Goal: Task Accomplishment & Management: Manage account settings

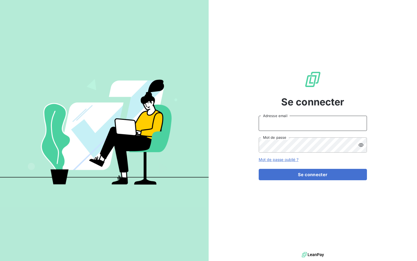
type input "linda.vestri@audemard.com"
click at [303, 122] on input "[PERSON_NAME][EMAIL_ADDRESS][DOMAIN_NAME]" at bounding box center [313, 123] width 108 height 15
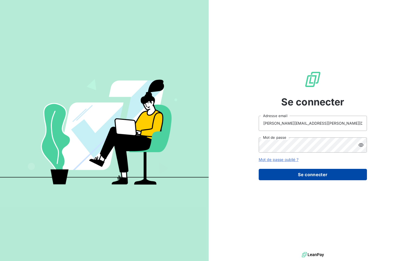
click at [277, 172] on button "Se connecter" at bounding box center [313, 174] width 108 height 11
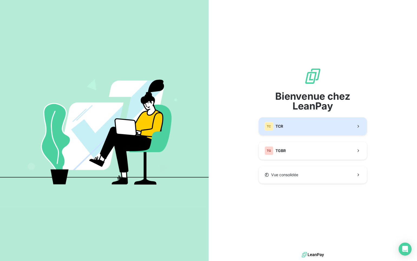
click at [315, 129] on button "TC TCR" at bounding box center [313, 126] width 108 height 18
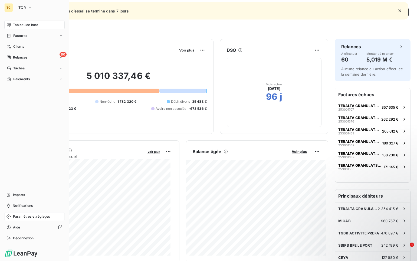
click at [32, 215] on span "Paramètres et réglages" at bounding box center [31, 216] width 37 height 5
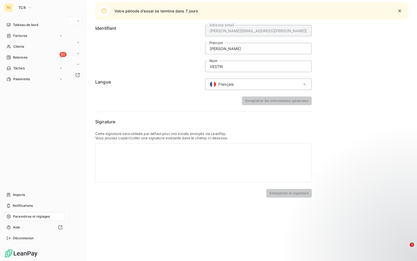
click at [33, 215] on span "Paramètres et réglages" at bounding box center [31, 216] width 37 height 5
click at [30, 70] on div "Tâches" at bounding box center [34, 68] width 60 height 9
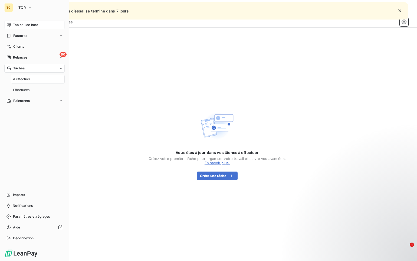
click at [33, 21] on div "Tableau de bord" at bounding box center [34, 25] width 60 height 9
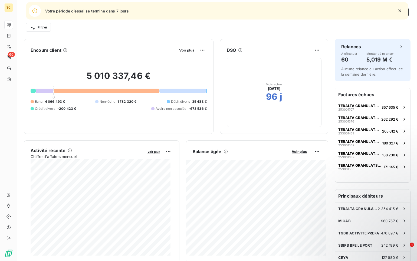
click at [113, 62] on div "5 010 337,46 € 0 Échu 4 066 493 € Non-échu 1 782 320 € Débit divers 35 483 € Cr…" at bounding box center [119, 90] width 176 height 73
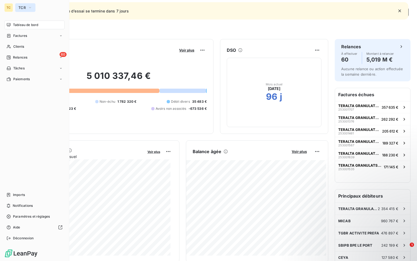
click at [30, 9] on icon "button" at bounding box center [30, 7] width 4 height 5
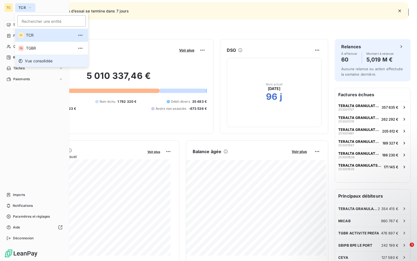
click at [44, 60] on span "Vue consolidée" at bounding box center [39, 60] width 28 height 5
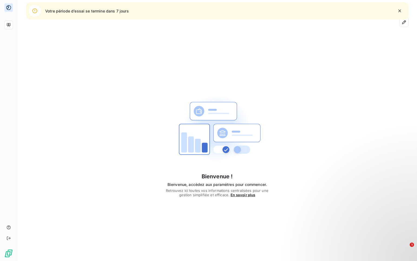
click at [398, 9] on icon "button" at bounding box center [399, 10] width 5 height 5
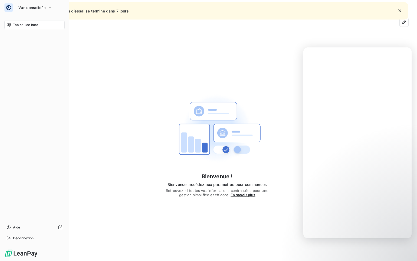
click at [9, 28] on div "Tableau de bord" at bounding box center [34, 25] width 60 height 9
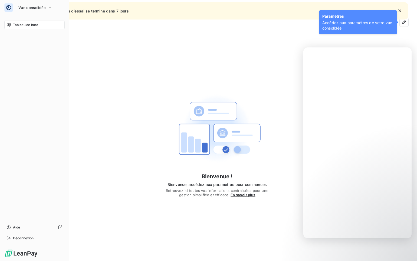
click at [28, 21] on div "Tableau de bord" at bounding box center [34, 25] width 60 height 9
click at [41, 5] on button "Vue consolidée" at bounding box center [35, 7] width 40 height 9
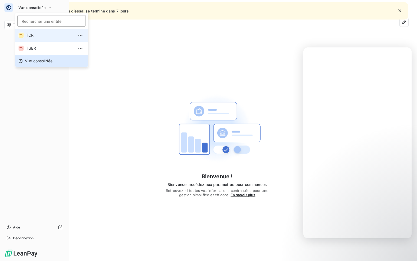
click at [26, 33] on li "TC TCR" at bounding box center [51, 35] width 73 height 13
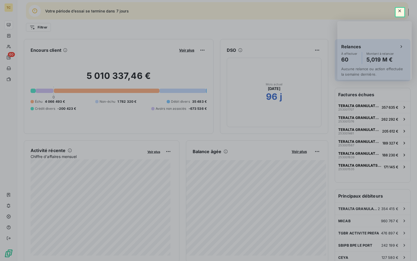
drag, startPoint x: 4, startPoint y: 54, endPoint x: 11, endPoint y: 57, distance: 7.7
click at [5, 55] on div at bounding box center [208, 139] width 417 height 244
click at [11, 57] on div at bounding box center [208, 139] width 417 height 244
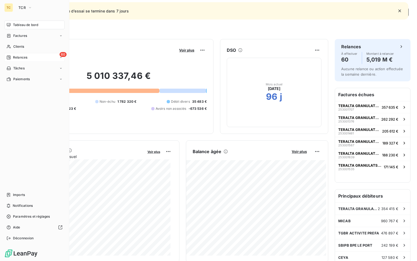
drag, startPoint x: 88, startPoint y: 39, endPoint x: 13, endPoint y: 57, distance: 77.1
click at [13, 57] on div "60 Relances" at bounding box center [34, 57] width 60 height 9
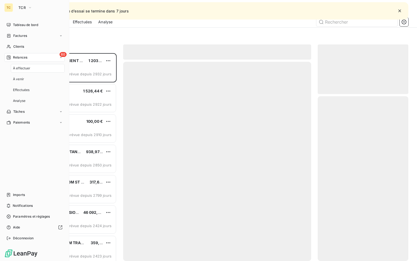
scroll to position [204, 87]
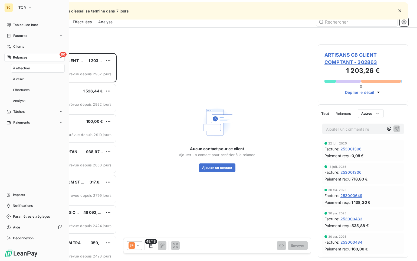
click at [22, 112] on span "Tâches" at bounding box center [18, 111] width 11 height 5
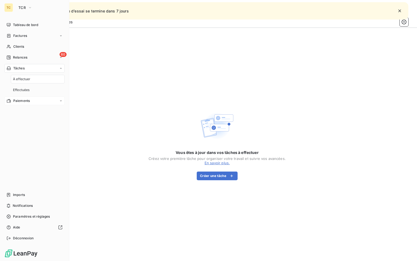
click at [26, 103] on span "Paiements" at bounding box center [21, 100] width 17 height 5
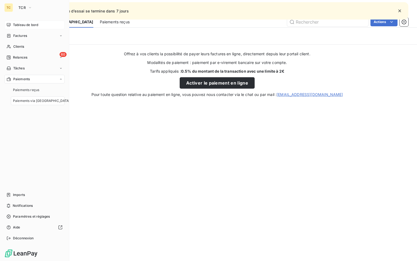
click at [23, 25] on span "Tableau de bord" at bounding box center [25, 24] width 25 height 5
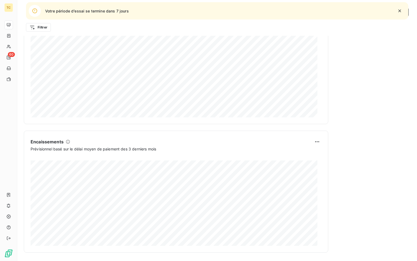
scroll to position [267, 0]
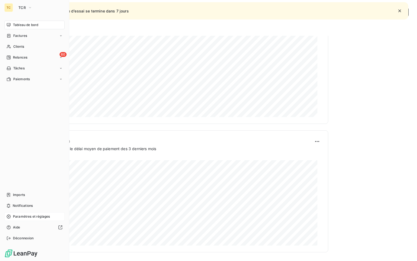
click at [26, 215] on span "Paramètres et réglages" at bounding box center [31, 216] width 37 height 5
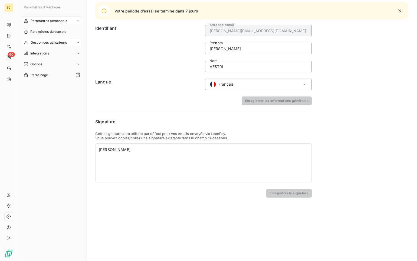
click at [46, 39] on div "Gestion des utilisateurs" at bounding box center [52, 42] width 60 height 9
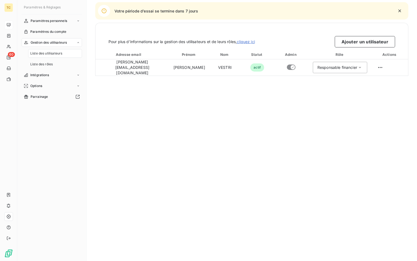
click at [61, 54] on span "Liste des utilisateurs" at bounding box center [46, 53] width 32 height 5
click at [355, 40] on button "Ajouter un utilisateur" at bounding box center [365, 41] width 60 height 11
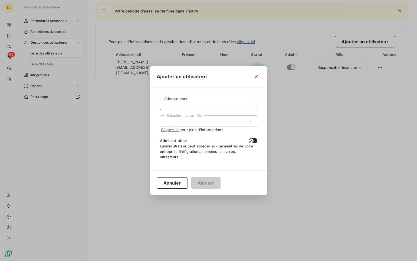
click at [215, 106] on input "Adresse email" at bounding box center [208, 104] width 97 height 11
type input "manuela.tambaza@audemard.com"
click at [226, 122] on div "Sélectionnez un rôle" at bounding box center [208, 120] width 97 height 11
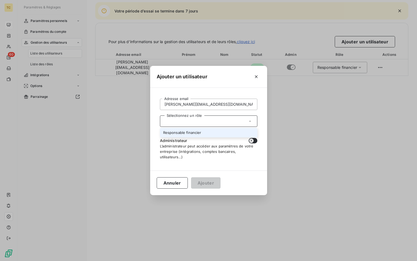
click at [198, 130] on li "Responsable financier" at bounding box center [208, 132] width 97 height 9
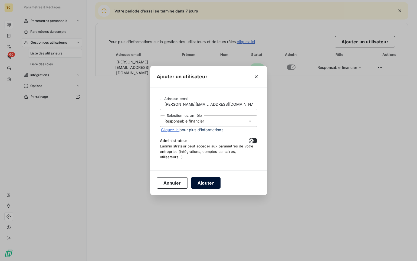
click at [206, 185] on button "Ajouter" at bounding box center [205, 182] width 29 height 11
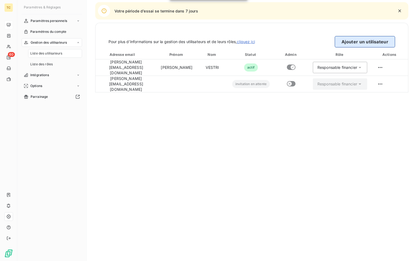
click at [372, 43] on button "Ajouter un utilisateur" at bounding box center [365, 41] width 60 height 11
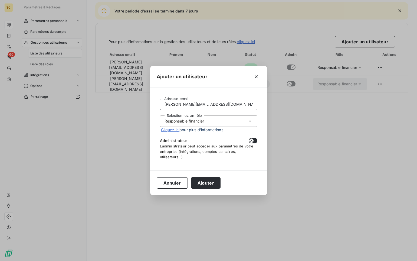
drag, startPoint x: 184, startPoint y: 101, endPoint x: 70, endPoint y: 74, distance: 117.2
click at [82, 80] on div "Ajouter un utilisateur manuela.tambaza@audemard.com Adresse email Sélectionnez …" at bounding box center [208, 130] width 417 height 261
drag, startPoint x: 194, startPoint y: 102, endPoint x: 69, endPoint y: 105, distance: 124.8
click at [71, 104] on div "Ajouter un utilisateur sebastien.vidot@audemard.com Adresse email Sélectionnez …" at bounding box center [208, 130] width 417 height 261
type input "sebastien.vidot@audemard.com"
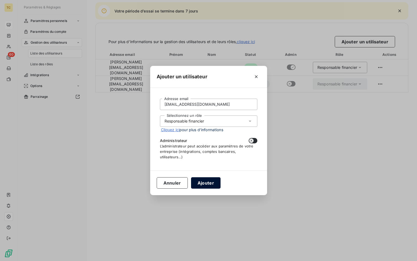
click at [204, 183] on button "Ajouter" at bounding box center [205, 182] width 29 height 11
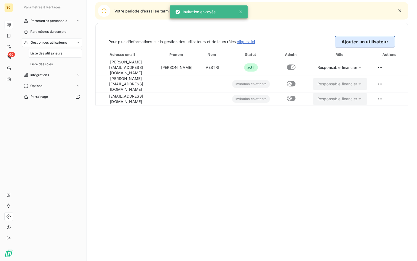
click at [357, 42] on button "Ajouter un utilisateur" at bounding box center [365, 41] width 60 height 11
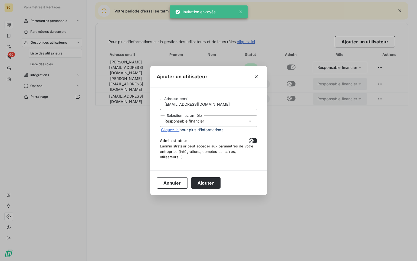
drag, startPoint x: 192, startPoint y: 103, endPoint x: 115, endPoint y: 94, distance: 76.8
click at [118, 96] on div "Ajouter un utilisateur sebastien.vidot@audemard.com Adresse email Sélectionnez …" at bounding box center [208, 130] width 417 height 261
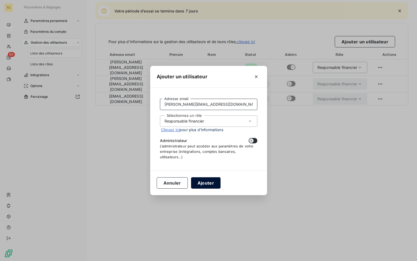
type input "louis.segura@audemard.com"
click at [206, 184] on button "Ajouter" at bounding box center [205, 182] width 29 height 11
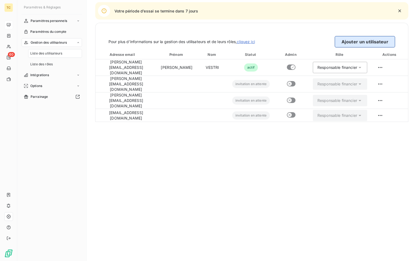
click at [362, 40] on button "Ajouter un utilisateur" at bounding box center [365, 41] width 60 height 11
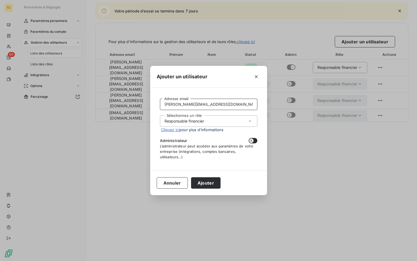
drag, startPoint x: 186, startPoint y: 104, endPoint x: 115, endPoint y: 103, distance: 70.4
click at [119, 104] on div "Ajouter un utilisateur louis.segura@audemard.com Adresse email Sélectionnez un …" at bounding box center [208, 130] width 417 height 261
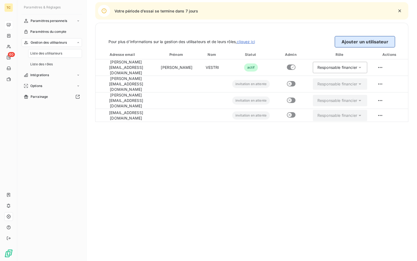
click at [369, 41] on button "Ajouter un utilisateur" at bounding box center [365, 41] width 60 height 11
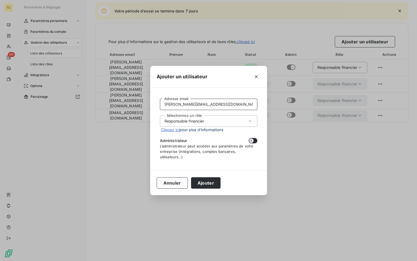
drag, startPoint x: 171, startPoint y: 104, endPoint x: 85, endPoint y: 96, distance: 86.7
click at [92, 99] on div "Ajouter un utilisateur louis.segura@audemard.com Adresse email Sélectionnez un …" at bounding box center [208, 130] width 417 height 261
type input "jocelyn.sabarots@audemard.com"
click at [212, 182] on button "Ajouter" at bounding box center [205, 182] width 29 height 11
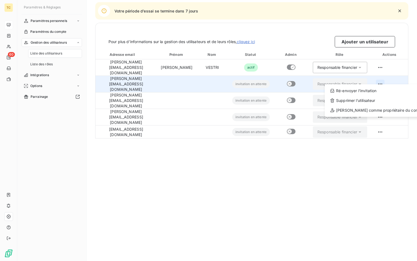
click at [390, 79] on html "TC 60 Votre période d’essai se termine dans 7 jours Paramètres & Réglages Param…" at bounding box center [208, 130] width 417 height 261
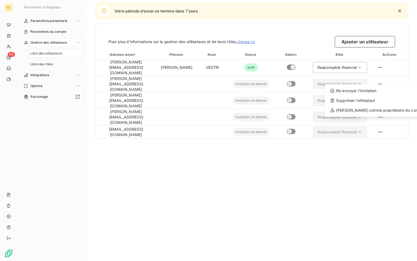
click at [374, 142] on html "TC 60 Votre période d’essai se termine dans 7 jours Paramètres & Réglages Param…" at bounding box center [208, 130] width 417 height 261
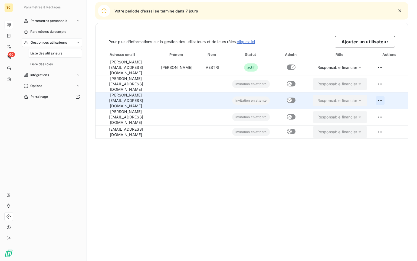
click at [385, 93] on html "TC 60 Votre période d’essai se termine dans 7 jours Paramètres & Réglages Param…" at bounding box center [208, 130] width 417 height 261
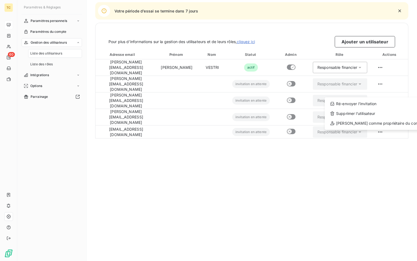
click at [289, 149] on html "TC 60 Votre période d’essai se termine dans 7 jours Paramètres & Réglages Param…" at bounding box center [208, 130] width 417 height 261
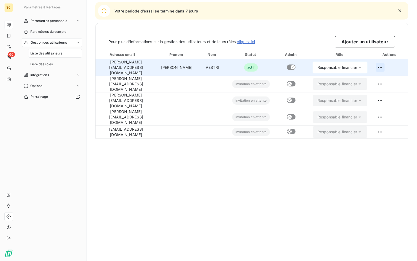
click at [389, 67] on html "TC 60 Votre période d’essai se termine dans 7 jours Paramètres & Réglages Param…" at bounding box center [208, 130] width 417 height 261
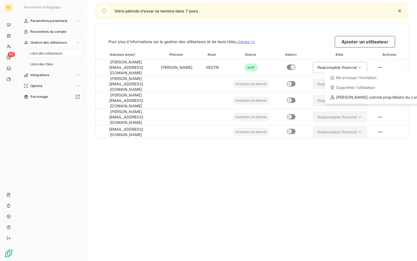
drag, startPoint x: 283, startPoint y: 168, endPoint x: 297, endPoint y: 151, distance: 21.0
click at [288, 162] on html "TC 60 Votre période d’essai se termine dans 7 jours Paramètres & Réglages Param…" at bounding box center [208, 130] width 417 height 261
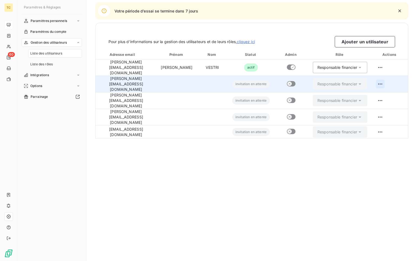
click at [391, 77] on html "TC 60 Votre période d’essai se termine dans 7 jours Paramètres & Réglages Param…" at bounding box center [208, 130] width 417 height 261
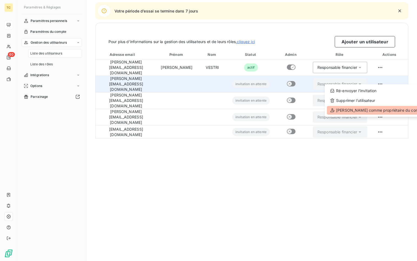
click at [389, 109] on div "Définir comme propriétaire du compte" at bounding box center [377, 110] width 101 height 9
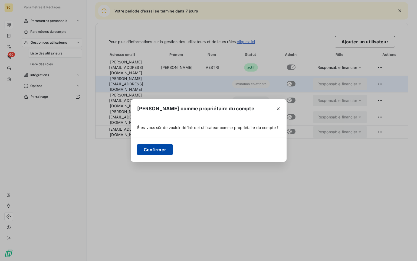
click at [156, 151] on button "Confirmer" at bounding box center [155, 149] width 36 height 11
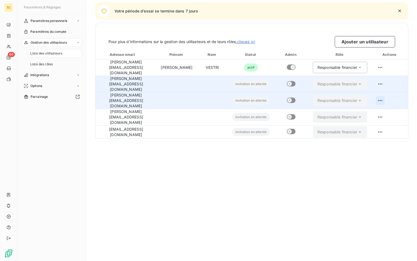
click at [390, 89] on html "TC 60 Votre période d’essai se termine dans 7 jours Paramètres & Réglages Param…" at bounding box center [208, 130] width 417 height 261
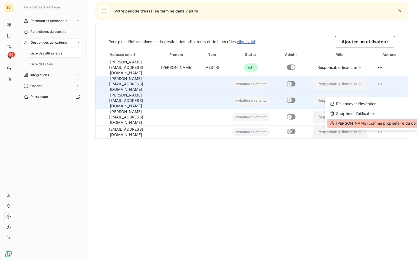
click at [376, 122] on div "Définir comme propriétaire du compte" at bounding box center [377, 123] width 101 height 9
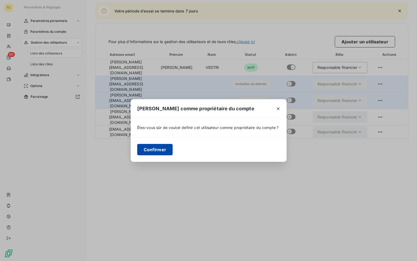
drag, startPoint x: 154, startPoint y: 155, endPoint x: 264, endPoint y: 128, distance: 113.1
click at [154, 154] on button "Confirmer" at bounding box center [155, 149] width 36 height 11
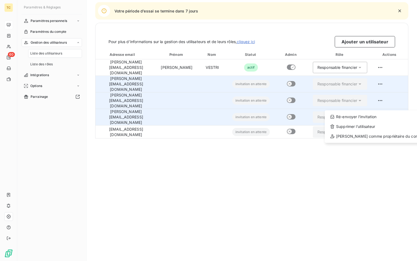
click at [389, 102] on html "TC 60 Votre période d’essai se termine dans 7 jours Paramètres & Réglages Param…" at bounding box center [208, 130] width 417 height 261
click at [365, 132] on div "Définir comme propriétaire du compte" at bounding box center [377, 136] width 101 height 9
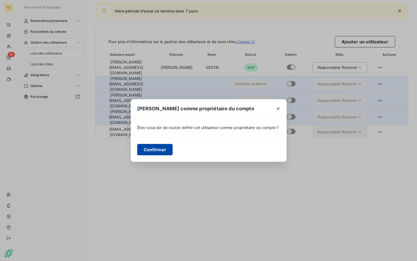
click at [162, 151] on button "Confirmer" at bounding box center [155, 149] width 36 height 11
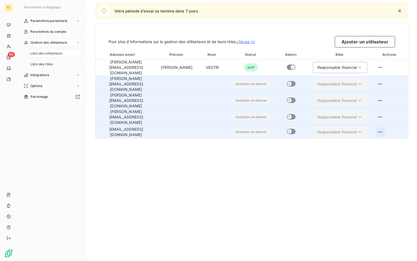
click at [390, 115] on html "TC 60 Votre période d’essai se termine dans 7 jours Paramètres & Réglages Param…" at bounding box center [208, 130] width 417 height 261
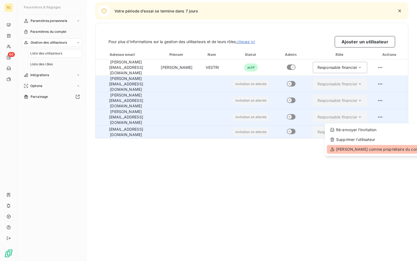
click at [357, 148] on div "Définir comme propriétaire du compte" at bounding box center [377, 149] width 101 height 9
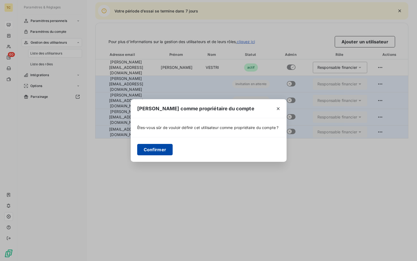
click at [157, 147] on button "Confirmer" at bounding box center [155, 149] width 36 height 11
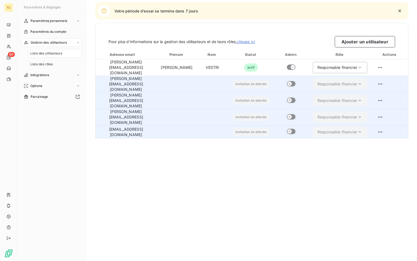
click at [254, 41] on link "cliquez ici" at bounding box center [246, 41] width 18 height 5
click at [48, 75] on span "Intégrations" at bounding box center [39, 75] width 19 height 5
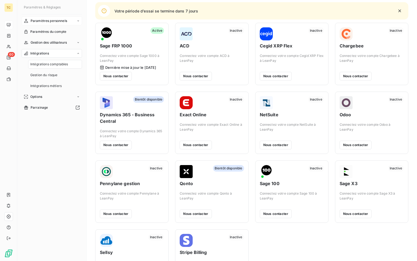
click at [38, 21] on span "Paramètres personnels" at bounding box center [49, 20] width 37 height 5
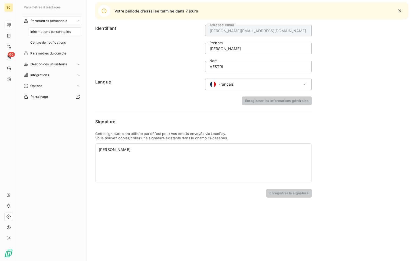
click at [45, 34] on span "Informations personnelles" at bounding box center [50, 31] width 41 height 5
click at [45, 42] on span "Centre de notifications" at bounding box center [47, 42] width 35 height 5
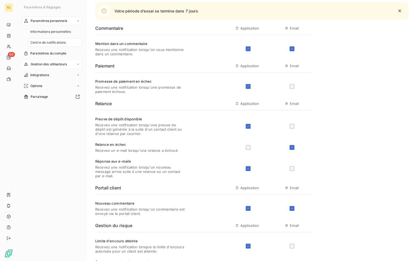
click at [43, 61] on div "Gestion des utilisateurs" at bounding box center [52, 64] width 60 height 9
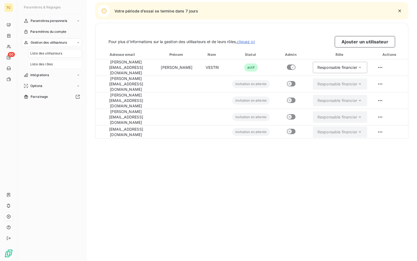
click at [40, 64] on span "Liste des rôles" at bounding box center [41, 64] width 22 height 5
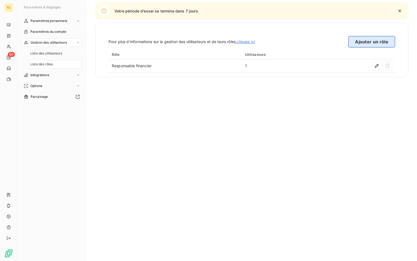
click at [354, 42] on button "Ajouter un rôle" at bounding box center [371, 41] width 47 height 11
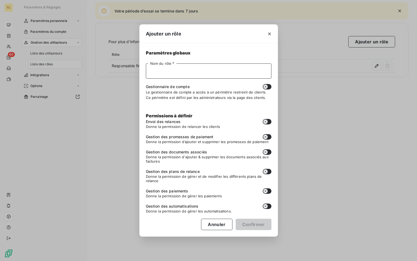
click at [202, 75] on input "Nom du rôle *" at bounding box center [209, 70] width 126 height 15
type input "Info"
click at [269, 206] on button "button" at bounding box center [267, 205] width 9 height 5
checkbox input "true"
click at [263, 225] on button "Confirmer" at bounding box center [254, 223] width 36 height 11
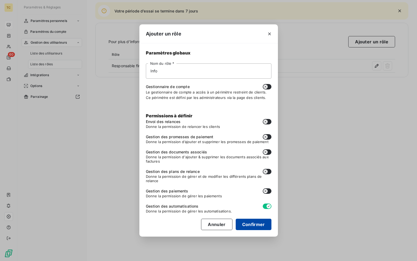
checkbox input "false"
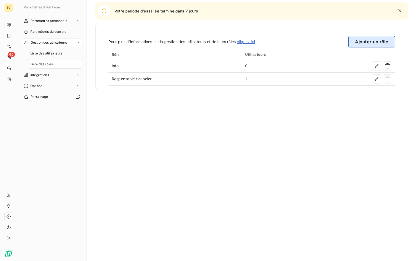
click at [381, 42] on button "Ajouter un rôle" at bounding box center [371, 41] width 47 height 11
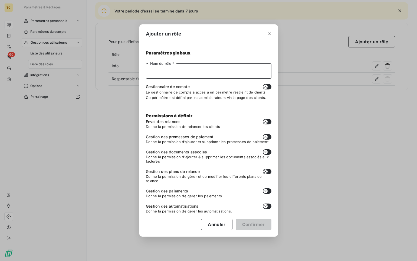
click at [186, 65] on input "Nom du rôle *" at bounding box center [209, 70] width 126 height 15
type input "Resp. clients"
click at [248, 229] on button "Confirmer" at bounding box center [254, 223] width 36 height 11
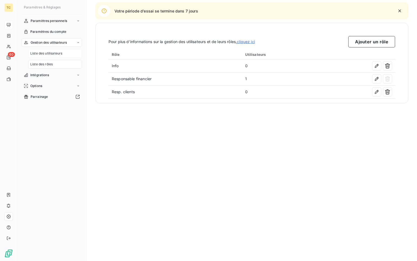
click at [48, 52] on span "Liste des utilisateurs" at bounding box center [46, 53] width 32 height 5
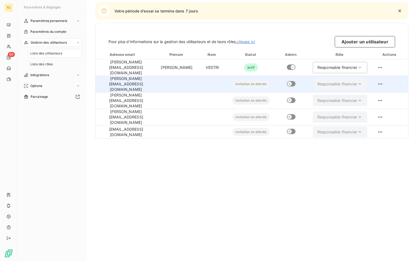
click at [357, 81] on div "Responsable financier" at bounding box center [337, 83] width 40 height 5
click at [385, 78] on html "TC 60 Votre période d’essai se termine dans 7 jours Paramètres & Réglages Param…" at bounding box center [208, 130] width 417 height 261
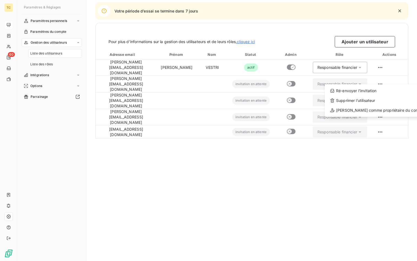
click at [254, 90] on html "TC 60 Votre période d’essai se termine dans 7 jours Paramètres & Réglages Param…" at bounding box center [208, 130] width 417 height 261
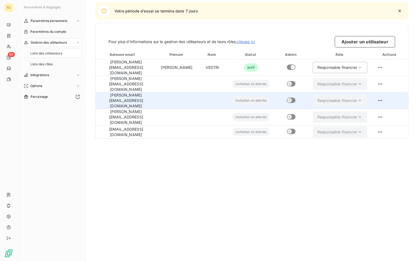
click at [148, 92] on td "louis.segura@audemard.com" at bounding box center [126, 100] width 61 height 17
click at [118, 92] on td "louis.segura@audemard.com" at bounding box center [126, 100] width 61 height 17
click at [122, 92] on td "louis.segura@audemard.com" at bounding box center [126, 100] width 61 height 17
click at [383, 92] on td at bounding box center [390, 100] width 37 height 17
click at [386, 91] on html "TC 60 Votre période d’essai se termine dans 7 jours Paramètres & Réglages Param…" at bounding box center [208, 130] width 417 height 261
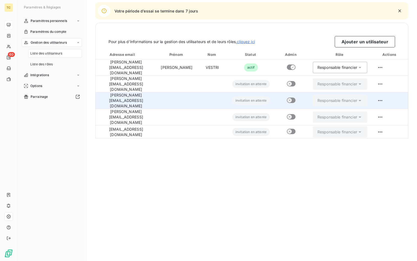
drag, startPoint x: 338, startPoint y: 144, endPoint x: 332, endPoint y: 135, distance: 10.7
click at [337, 142] on html "TC 60 Votre période d’essai se termine dans 7 jours Paramètres & Réglages Param…" at bounding box center [208, 130] width 417 height 261
click at [353, 92] on td "Responsable financier" at bounding box center [340, 100] width 63 height 17
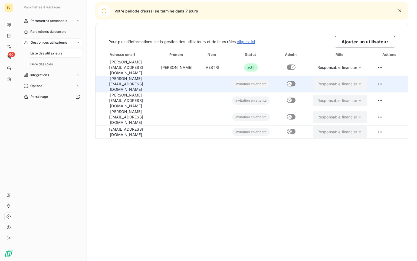
click at [352, 81] on div "Responsable financier" at bounding box center [337, 83] width 40 height 5
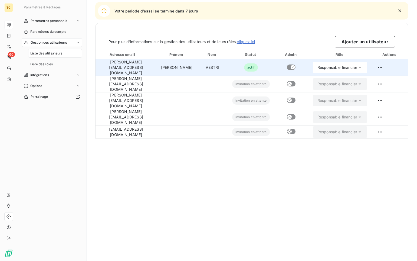
click at [357, 66] on div "Responsable financier" at bounding box center [337, 67] width 40 height 5
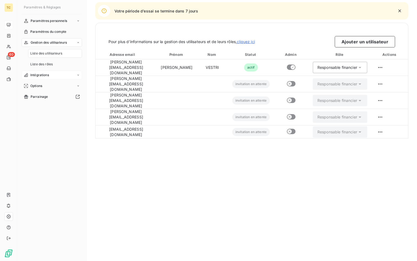
click at [44, 73] on span "Intégrations" at bounding box center [39, 75] width 19 height 5
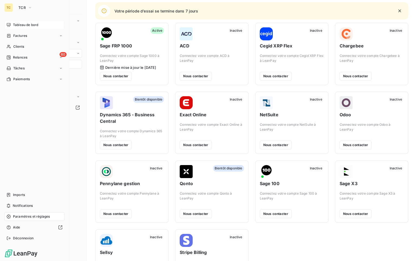
click at [23, 218] on span "Paramètres et réglages" at bounding box center [31, 216] width 37 height 5
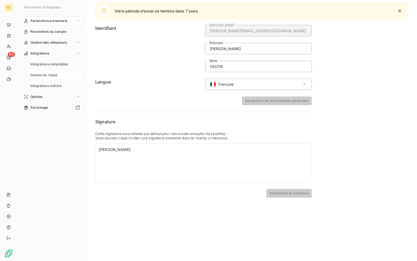
click at [44, 75] on span "Gestion du risque" at bounding box center [43, 75] width 27 height 5
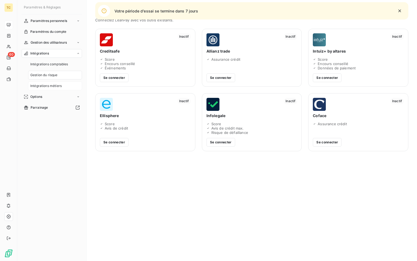
click at [50, 86] on span "Intégrations métiers" at bounding box center [45, 85] width 31 height 5
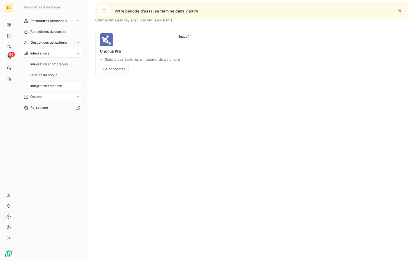
click at [38, 95] on span "Options" at bounding box center [36, 96] width 12 height 5
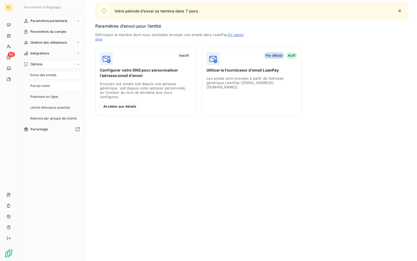
click at [38, 86] on span "Portail client" at bounding box center [40, 85] width 20 height 5
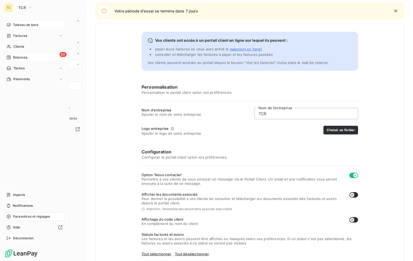
click at [10, 58] on icon at bounding box center [9, 57] width 4 height 4
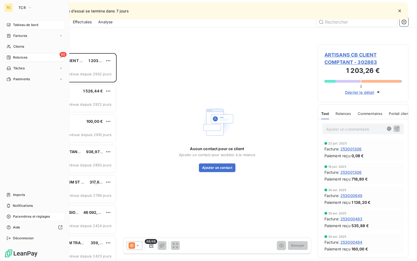
scroll to position [4, 4]
click at [15, 46] on span "Clients" at bounding box center [18, 46] width 11 height 5
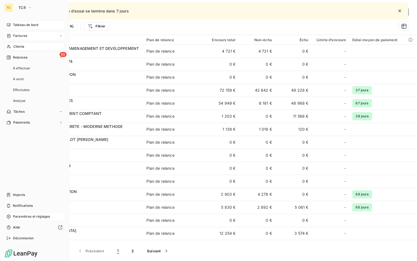
click at [20, 37] on span "Factures" at bounding box center [20, 35] width 14 height 5
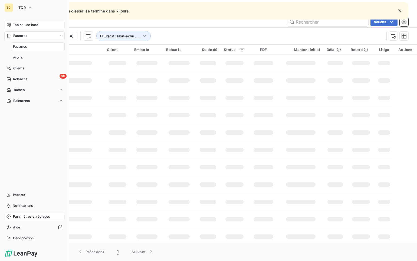
click at [28, 46] on div "Factures" at bounding box center [38, 46] width 54 height 9
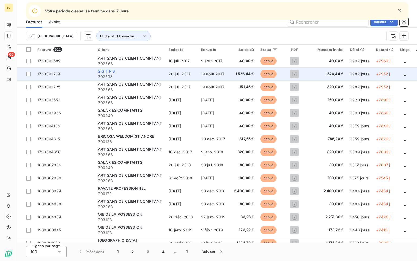
click at [110, 71] on span "S G T P S" at bounding box center [106, 71] width 17 height 5
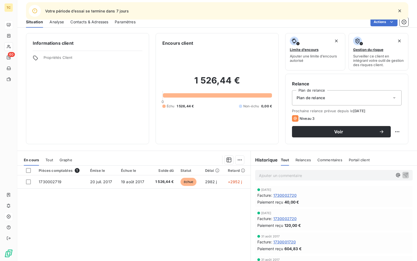
click at [346, 100] on div "Plan de relance" at bounding box center [347, 97] width 110 height 15
click at [342, 100] on div "Plan de relance" at bounding box center [347, 97] width 110 height 15
click at [335, 128] on button "Voir" at bounding box center [341, 131] width 99 height 11
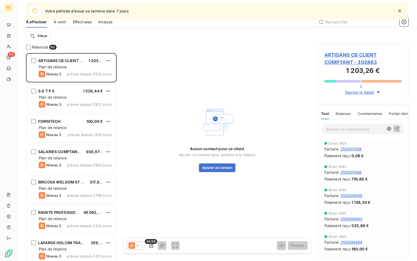
scroll to position [4, 4]
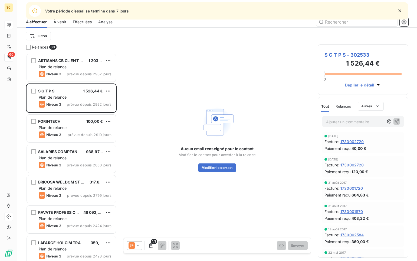
click at [354, 86] on span "Déplier le détail" at bounding box center [359, 85] width 29 height 6
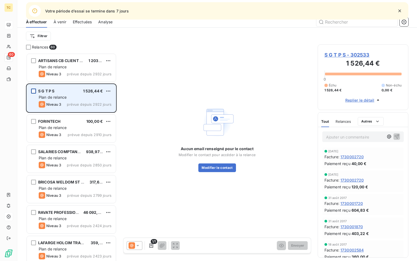
click at [34, 92] on div "grid" at bounding box center [33, 90] width 5 height 5
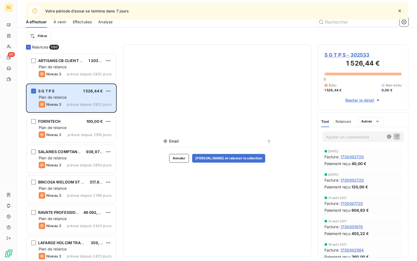
click at [214, 144] on div "Email 1" at bounding box center [217, 142] width 108 height 9
click at [189, 158] on button "Annuler" at bounding box center [179, 158] width 20 height 9
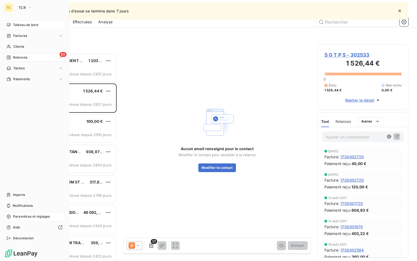
click at [12, 57] on div "Relances" at bounding box center [16, 57] width 21 height 5
click at [22, 68] on span "Tâches" at bounding box center [18, 68] width 11 height 5
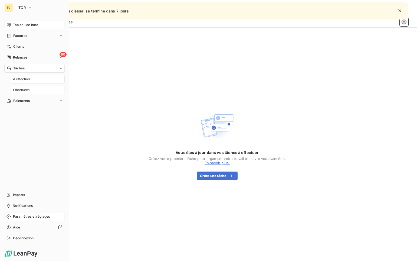
click at [15, 87] on span "Effectuées" at bounding box center [21, 89] width 17 height 5
click at [15, 99] on span "Paiements" at bounding box center [21, 100] width 17 height 5
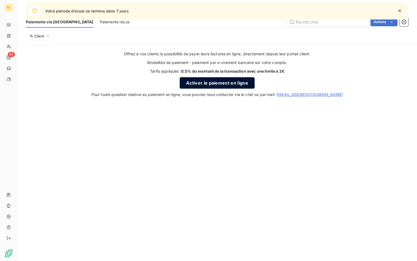
click at [185, 82] on button "Activer le paiement en ligne" at bounding box center [217, 82] width 75 height 11
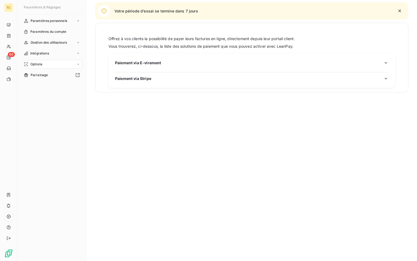
click at [143, 63] on span "Paiement via E-virement" at bounding box center [138, 63] width 46 height 6
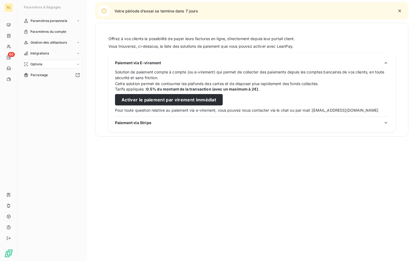
click at [148, 120] on span "Paiement via Stripe" at bounding box center [133, 123] width 36 height 6
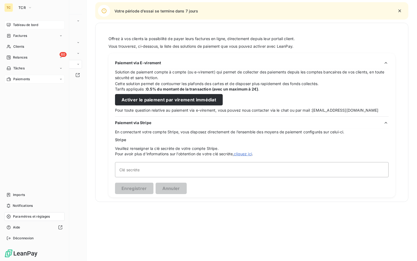
click at [18, 25] on span "Tableau de bord" at bounding box center [25, 24] width 25 height 5
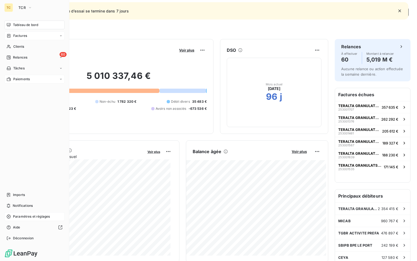
click at [17, 37] on span "Factures" at bounding box center [20, 35] width 14 height 5
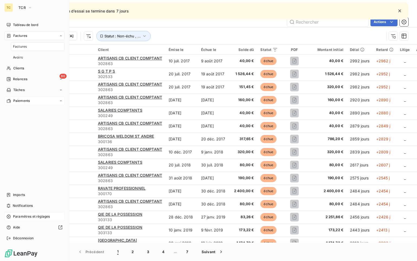
click at [16, 47] on span "Factures" at bounding box center [20, 46] width 14 height 5
click at [18, 57] on span "Avoirs" at bounding box center [18, 57] width 10 height 5
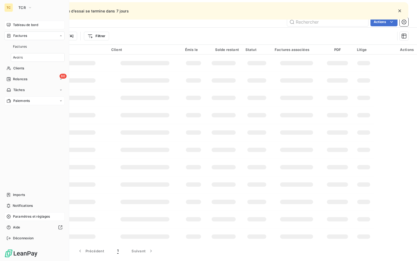
click at [37, 23] on span "Tableau de bord" at bounding box center [25, 24] width 25 height 5
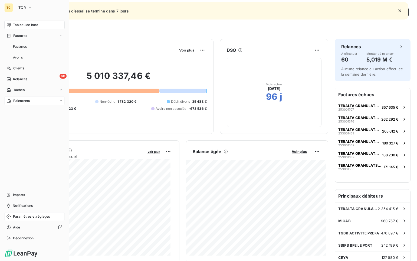
click at [24, 24] on span "Tableau de bord" at bounding box center [25, 24] width 25 height 5
click at [29, 9] on icon "button" at bounding box center [30, 7] width 4 height 5
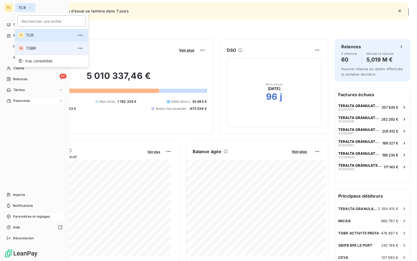
click at [40, 49] on span "TGBR" at bounding box center [50, 47] width 48 height 5
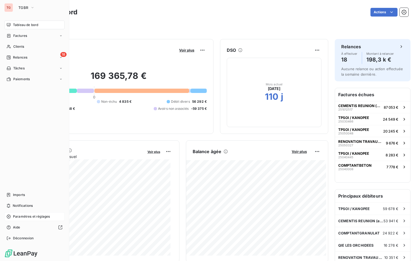
click at [23, 218] on span "Paramètres et réglages" at bounding box center [31, 216] width 37 height 5
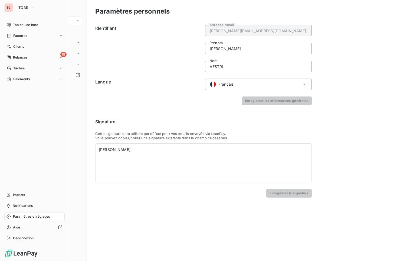
click at [44, 214] on span "Paramètres et réglages" at bounding box center [31, 216] width 37 height 5
click at [11, 7] on div "TG" at bounding box center [8, 7] width 9 height 9
click at [27, 7] on span "TGBR" at bounding box center [23, 7] width 10 height 4
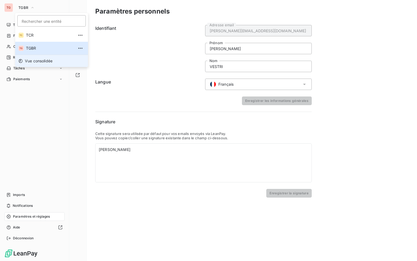
click at [34, 62] on span "Vue consolidée" at bounding box center [39, 60] width 28 height 5
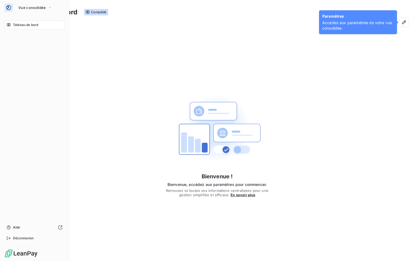
click at [6, 6] on div at bounding box center [8, 7] width 9 height 9
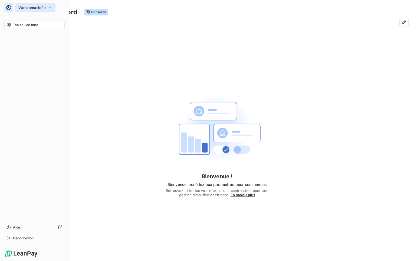
click at [45, 6] on span "Vue consolidée" at bounding box center [31, 7] width 27 height 4
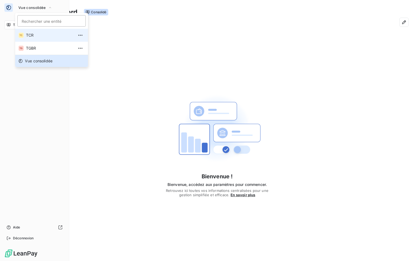
click at [68, 35] on li "TC TCR" at bounding box center [51, 35] width 73 height 13
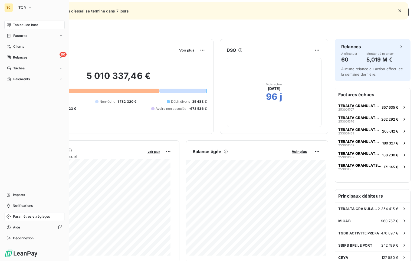
click at [42, 216] on span "Paramètres et réglages" at bounding box center [31, 216] width 37 height 5
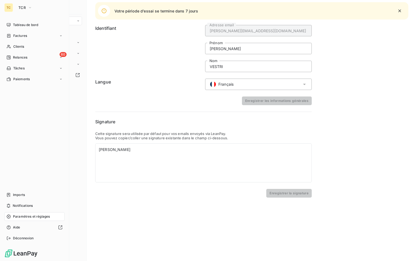
click at [26, 19] on div "TC TCR Tableau de bord Factures Clients 60 Relances Tâches Paiements Imports No…" at bounding box center [34, 130] width 69 height 261
click at [30, 22] on div "Tableau de bord" at bounding box center [34, 25] width 60 height 9
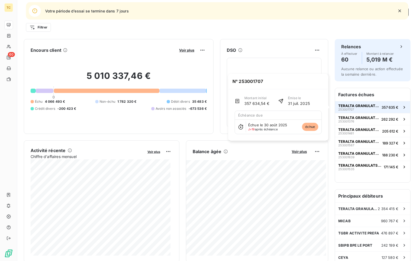
click at [382, 107] on span "357 635 €" at bounding box center [390, 107] width 17 height 4
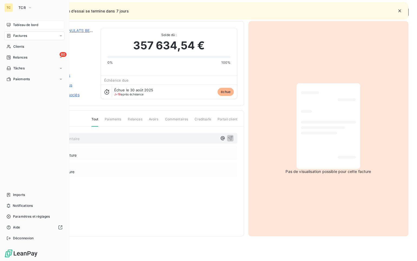
click at [6, 21] on div "Tableau de bord" at bounding box center [34, 25] width 60 height 9
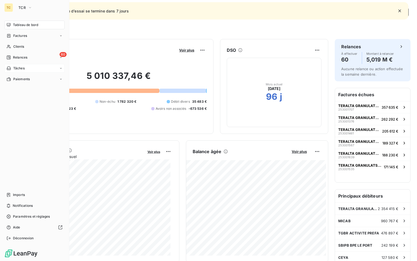
click at [27, 68] on div "Tâches" at bounding box center [34, 68] width 60 height 9
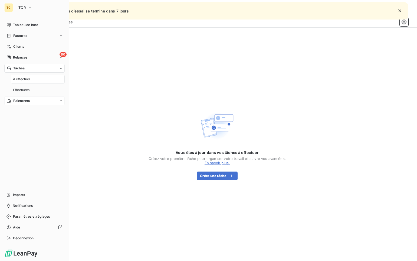
click at [27, 99] on span "Paiements" at bounding box center [21, 100] width 17 height 5
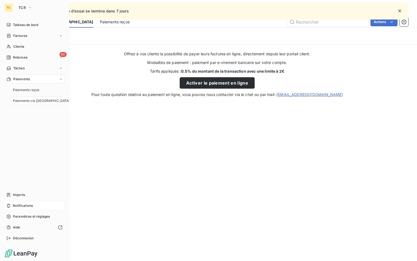
click at [27, 204] on span "Notifications" at bounding box center [23, 205] width 20 height 5
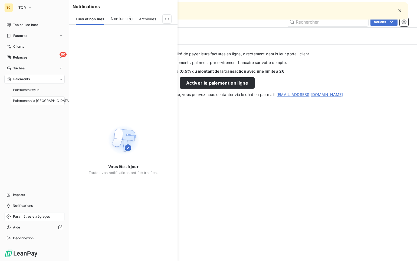
click at [27, 215] on span "Paramètres et réglages" at bounding box center [31, 216] width 37 height 5
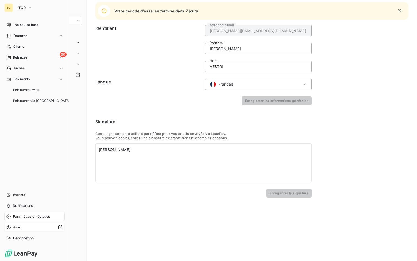
click at [22, 227] on div at bounding box center [42, 227] width 40 height 4
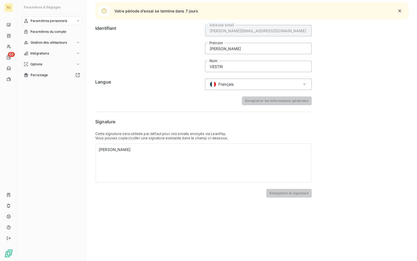
click at [68, 22] on div "Paramètres personnels" at bounding box center [52, 21] width 60 height 9
click at [70, 62] on div "Gestion des utilisateurs" at bounding box center [52, 64] width 60 height 9
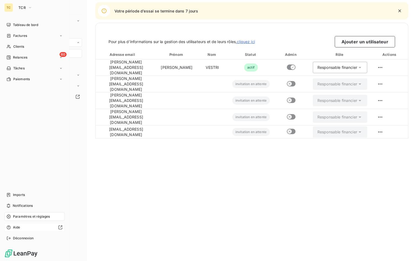
click at [8, 8] on div "TC" at bounding box center [8, 7] width 9 height 9
click at [24, 8] on span "TCR" at bounding box center [21, 7] width 7 height 4
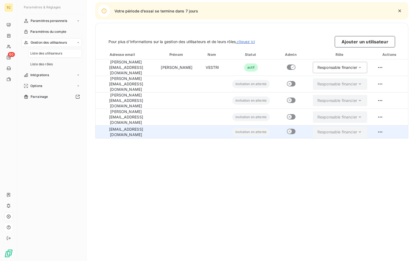
click at [118, 125] on td "sebastien.vidot@audemard.com" at bounding box center [126, 131] width 61 height 13
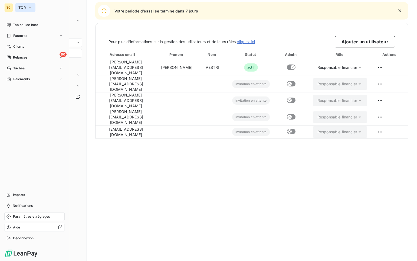
click at [25, 6] on span "TCR" at bounding box center [21, 7] width 7 height 4
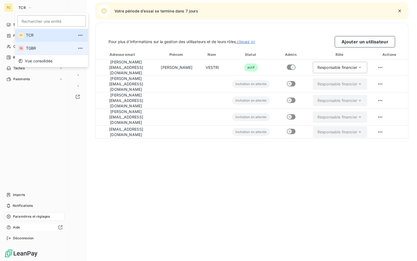
click at [33, 46] on li "TG TGBR" at bounding box center [51, 48] width 73 height 13
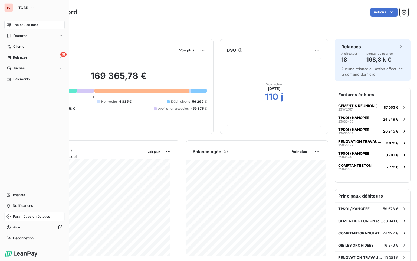
click at [29, 213] on div "Paramètres et réglages" at bounding box center [34, 216] width 60 height 9
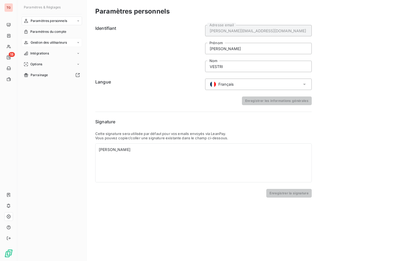
click at [51, 42] on span "Gestion des utilisateurs" at bounding box center [49, 42] width 37 height 5
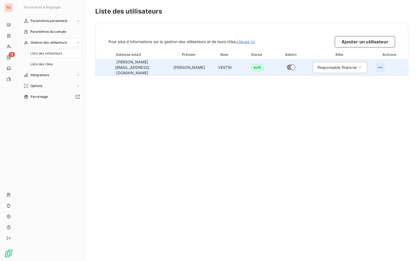
click at [377, 67] on html "TG 18 Paramètres & Réglages Paramètres personnels Paramètres du compte Gestion …" at bounding box center [208, 130] width 417 height 261
click at [372, 42] on html "TG 18 Paramètres & Réglages Paramètres personnels Paramètres du compte Gestion …" at bounding box center [208, 130] width 417 height 261
click at [252, 42] on link "cliquez ici" at bounding box center [246, 41] width 18 height 5
click at [373, 37] on button "Ajouter un utilisateur" at bounding box center [365, 41] width 60 height 11
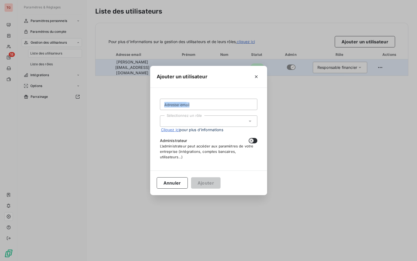
click at [224, 109] on form "Adresse email Sélectionnez un rôle Cliquez ici pour plus d’informations Adminis…" at bounding box center [208, 129] width 97 height 61
click at [224, 107] on input "Adresse email" at bounding box center [208, 104] width 97 height 11
drag, startPoint x: 163, startPoint y: 88, endPoint x: 165, endPoint y: 94, distance: 6.1
click at [149, 86] on div "Ajouter un utilisateur manuela.tambaza@audemard.com Adresse email Sélectionnez …" at bounding box center [208, 130] width 417 height 261
type input "manuela.tambaza@audemard.com"
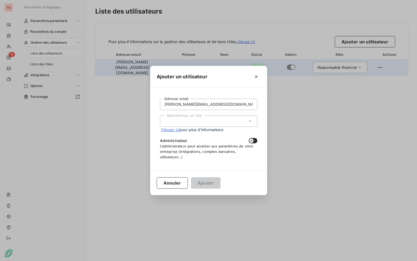
click at [209, 119] on div "Sélectionnez un rôle" at bounding box center [208, 120] width 97 height 11
click at [204, 130] on li "Responsable financier" at bounding box center [208, 132] width 97 height 9
click at [206, 183] on button "Ajouter" at bounding box center [205, 182] width 29 height 11
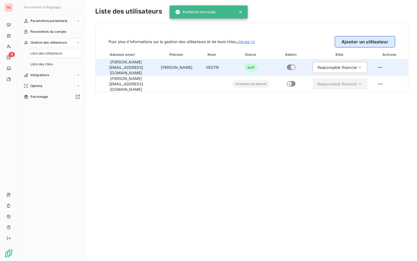
click at [362, 42] on button "Ajouter un utilisateur" at bounding box center [365, 41] width 60 height 11
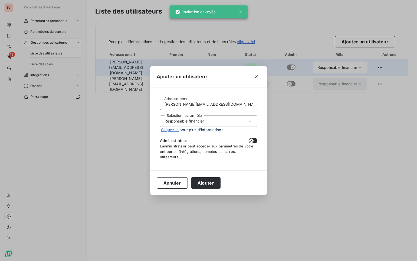
drag, startPoint x: 196, startPoint y: 104, endPoint x: 70, endPoint y: 91, distance: 127.4
click at [70, 91] on div "Ajouter un utilisateur manuela.tambaza@audemard.com Adresse email Sélectionnez …" at bounding box center [208, 130] width 417 height 261
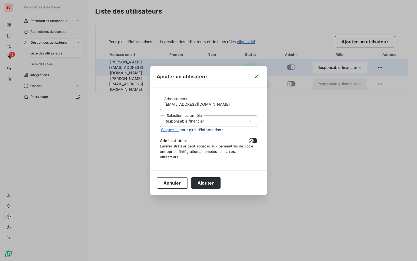
type input "sebastien.vidot@audemard.com"
click at [257, 141] on button "button" at bounding box center [253, 140] width 9 height 5
checkbox input "true"
click at [202, 185] on button "Ajouter" at bounding box center [205, 182] width 29 height 11
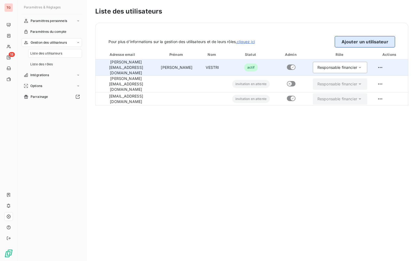
click at [354, 41] on button "Ajouter un utilisateur" at bounding box center [365, 41] width 60 height 11
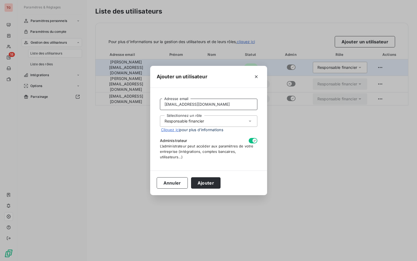
drag, startPoint x: 192, startPoint y: 103, endPoint x: 79, endPoint y: 89, distance: 113.5
click at [90, 91] on div "Ajouter un utilisateur sebastien.vidot@audemard.com Adresse email Sélectionnez …" at bounding box center [208, 130] width 417 height 261
type input "jocelyn.sabarots@audemard.com"
click at [220, 120] on div "Sélectionnez un rôle Responsable financier" at bounding box center [208, 120] width 97 height 11
click at [222, 120] on div "Sélectionnez un rôle Responsable financier" at bounding box center [208, 120] width 97 height 11
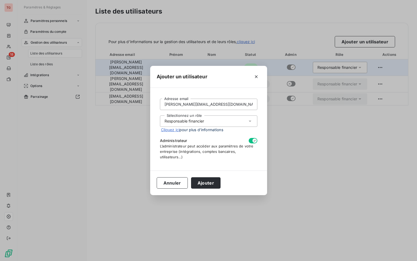
click at [196, 119] on div "Responsable financier" at bounding box center [185, 120] width 40 height 5
click at [186, 133] on li "Responsable financier" at bounding box center [208, 132] width 97 height 9
click at [201, 181] on button "Ajouter" at bounding box center [205, 182] width 29 height 11
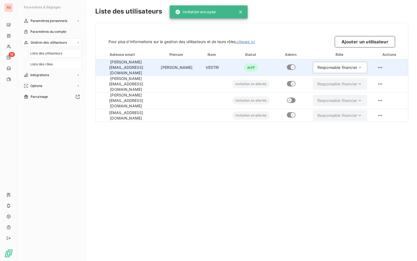
click at [62, 64] on div "Liste des rôles" at bounding box center [55, 64] width 54 height 9
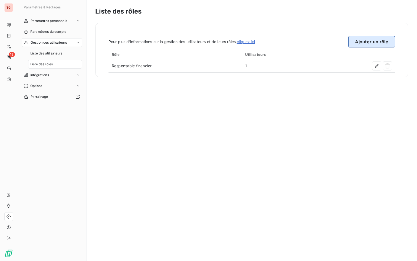
click at [365, 42] on button "Ajouter un rôle" at bounding box center [371, 41] width 47 height 11
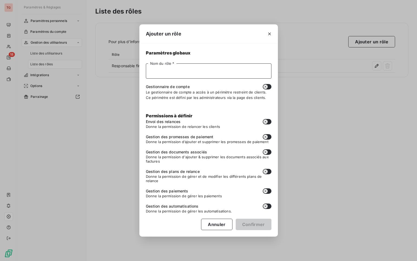
click at [206, 67] on input "Nom du rôle *" at bounding box center [209, 70] width 126 height 15
type input "Info"
click at [252, 226] on button "Confirmer" at bounding box center [254, 223] width 36 height 11
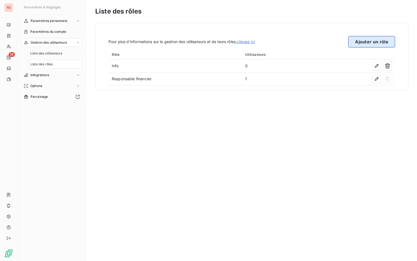
click at [368, 41] on button "Ajouter un rôle" at bounding box center [371, 41] width 47 height 11
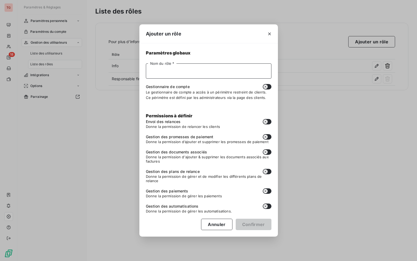
drag, startPoint x: 258, startPoint y: 71, endPoint x: 256, endPoint y: 69, distance: 2.9
click at [258, 71] on input "Nom du rôle *" at bounding box center [209, 70] width 126 height 15
type input "Resp clients et recouvrement"
click at [247, 222] on button "Confirmer" at bounding box center [254, 223] width 36 height 11
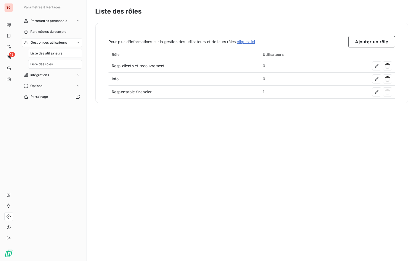
click at [51, 52] on span "Liste des utilisateurs" at bounding box center [46, 53] width 32 height 5
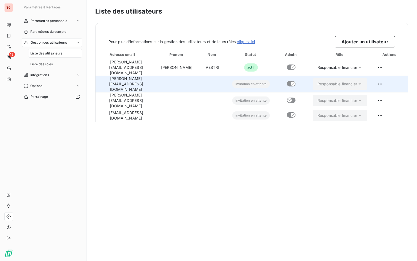
click at [363, 81] on icon at bounding box center [359, 83] width 5 height 5
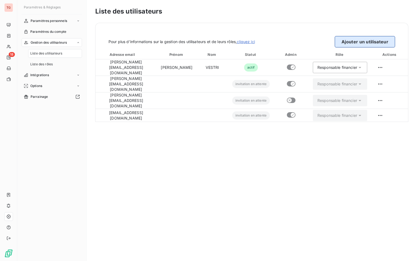
click at [340, 44] on button "Ajouter un utilisateur" at bounding box center [365, 41] width 60 height 11
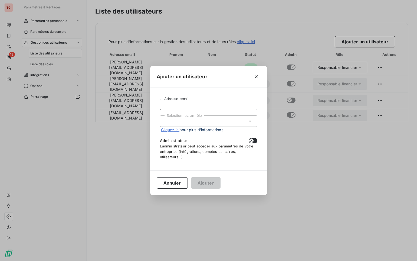
click at [186, 101] on input "Adresse email" at bounding box center [208, 104] width 97 height 11
type input "louis.segura@audemard.com"
click at [186, 117] on div "Sélectionnez un rôle" at bounding box center [208, 120] width 97 height 11
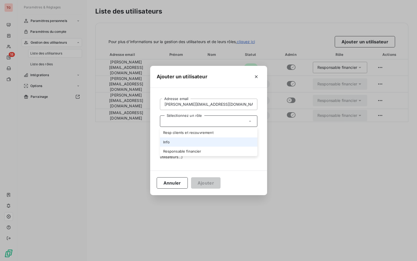
drag, startPoint x: 162, startPoint y: 142, endPoint x: 178, endPoint y: 149, distance: 17.0
click at [163, 142] on li "Info" at bounding box center [208, 141] width 97 height 9
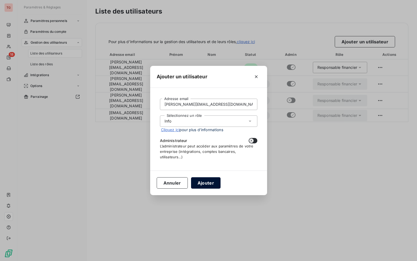
click at [206, 183] on button "Ajouter" at bounding box center [205, 182] width 29 height 11
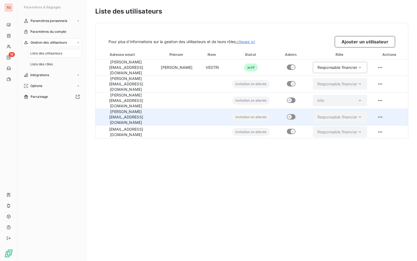
click at [357, 114] on div "Responsable financier" at bounding box center [337, 116] width 40 height 5
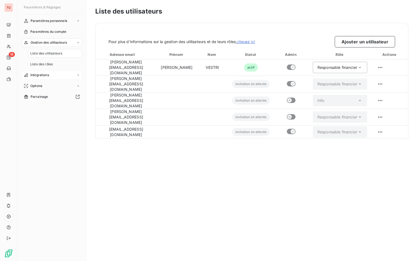
click at [40, 77] on span "Intégrations" at bounding box center [39, 75] width 19 height 5
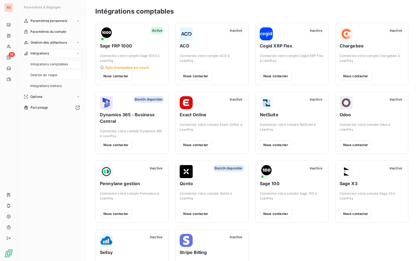
click at [44, 73] on span "Gestion du risque" at bounding box center [43, 75] width 27 height 5
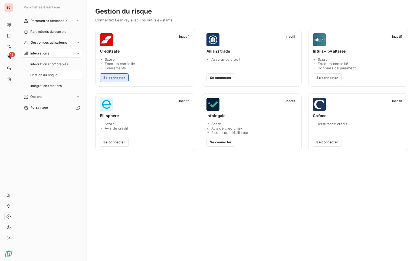
click at [117, 78] on button "Se connecter" at bounding box center [114, 77] width 29 height 9
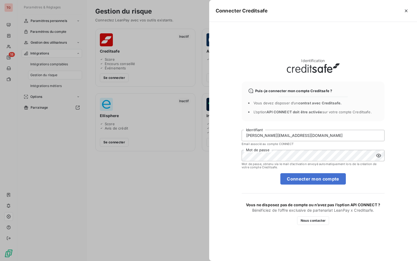
drag, startPoint x: 339, startPoint y: 122, endPoint x: 329, endPoint y: 127, distance: 11.5
click at [339, 122] on div "Identification Puis-je connecter mon compte Creditsafe ? Vous devez disposer d’…" at bounding box center [313, 141] width 143 height 166
click at [318, 133] on input "linda.vestri@audemard.com" at bounding box center [313, 135] width 143 height 11
drag, startPoint x: 299, startPoint y: 128, endPoint x: 195, endPoint y: 131, distance: 104.0
click at [202, 260] on div "Connecter Creditsafe Identification Puis-je connecter mon compte Creditsafe ? V…" at bounding box center [208, 261] width 417 height 0
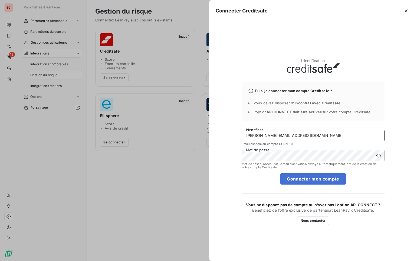
click at [264, 136] on input "linda.vestri@audemard.com" at bounding box center [313, 135] width 143 height 11
drag, startPoint x: 258, startPoint y: 135, endPoint x: 218, endPoint y: 127, distance: 40.9
click at [224, 129] on div "Identification Puis-je connecter mon compte Creditsafe ? Vous devez disposer d’…" at bounding box center [313, 141] width 208 height 239
click at [340, 179] on button "Connecter mon compte" at bounding box center [312, 178] width 65 height 11
click at [282, 136] on input "philippe.audemard@audemard.com" at bounding box center [313, 135] width 143 height 11
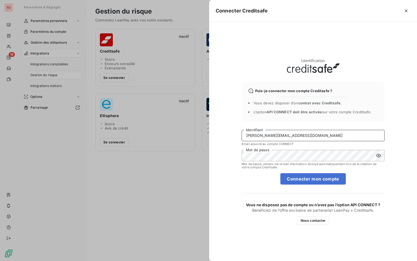
click at [280, 135] on input "philippe.audemard@audemard.com" at bounding box center [313, 135] width 143 height 11
type input "philippe.gabert@audemard.com"
click at [280, 173] on button "Connecter mon compte" at bounding box center [312, 178] width 65 height 11
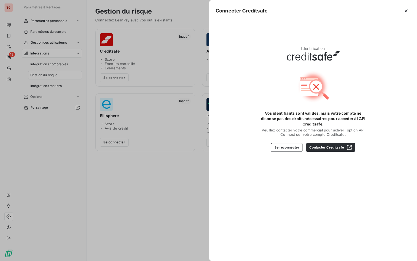
click at [120, 153] on div at bounding box center [208, 130] width 417 height 261
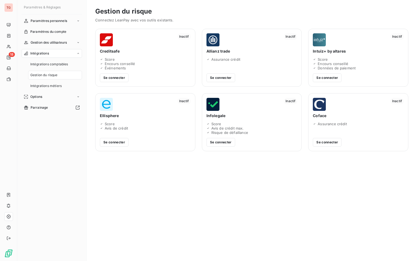
click at [119, 118] on span "Ellisphere" at bounding box center [145, 115] width 91 height 5
click at [120, 142] on button "Se connecter" at bounding box center [114, 142] width 29 height 9
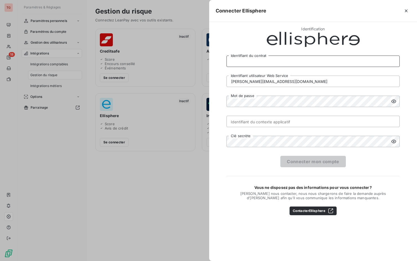
click at [282, 57] on input "Identifiant du contrat" at bounding box center [313, 60] width 173 height 11
drag, startPoint x: 257, startPoint y: 81, endPoint x: 139, endPoint y: 79, distance: 118.3
click at [142, 260] on div "Connecter Ellisphere Identification Identifiant du contrat philippe.gabert@aude…" at bounding box center [208, 261] width 417 height 0
type input "linda.vestri@audemard.com"
click at [393, 102] on icon at bounding box center [393, 101] width 5 height 5
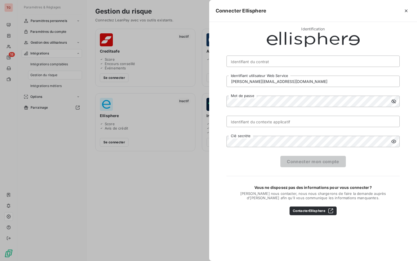
click at [393, 102] on icon at bounding box center [393, 101] width 5 height 5
click at [209, 260] on div "Connecter Ellisphere Identification Identifiant du contrat linda.vestri@audemar…" at bounding box center [208, 261] width 417 height 0
click at [279, 126] on input "Identifiant du contexte applicatif" at bounding box center [313, 121] width 173 height 11
click at [264, 59] on input "Identifiant du contrat" at bounding box center [313, 60] width 173 height 11
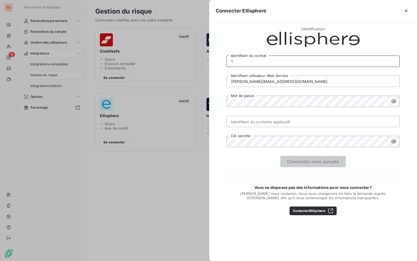
type input "1"
type input "56328"
drag, startPoint x: 140, startPoint y: 121, endPoint x: 155, endPoint y: 125, distance: 15.2
click at [140, 121] on div at bounding box center [208, 130] width 417 height 261
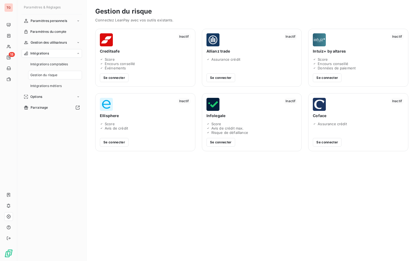
click at [254, 218] on div "Gestion du risque Connectez LeanPay avec vos outils existants. Inactif Creditsa…" at bounding box center [252, 130] width 330 height 261
click at [228, 77] on button "Se connecter" at bounding box center [220, 77] width 29 height 9
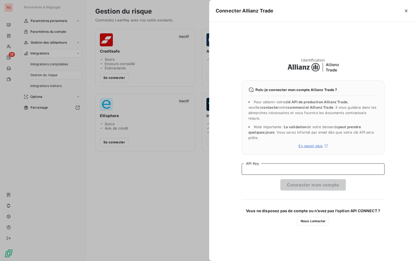
click at [318, 165] on input "API Key" at bounding box center [313, 168] width 143 height 11
click at [116, 182] on div at bounding box center [208, 130] width 417 height 261
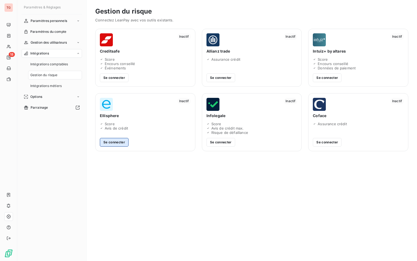
click at [113, 140] on button "Se connecter" at bounding box center [114, 142] width 29 height 9
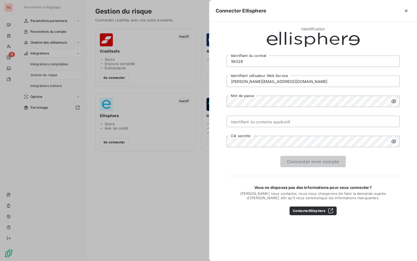
click at [194, 167] on div at bounding box center [208, 130] width 417 height 261
